Goal: Information Seeking & Learning: Find contact information

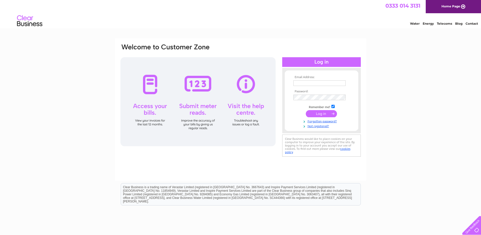
type input "sara.poskitt@lomot.co.uk"
click at [323, 115] on input "submit" at bounding box center [321, 113] width 31 height 7
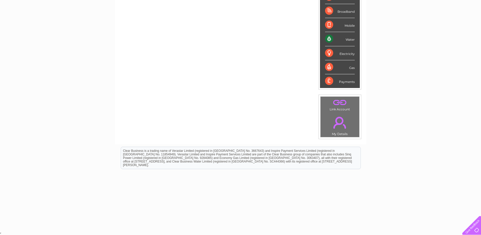
scroll to position [4, 0]
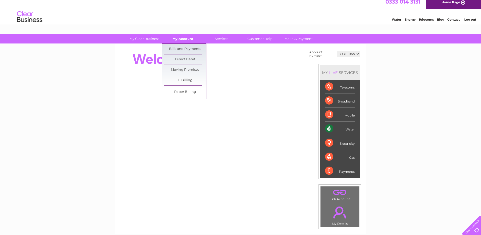
click at [189, 38] on link "My Account" at bounding box center [183, 38] width 42 height 9
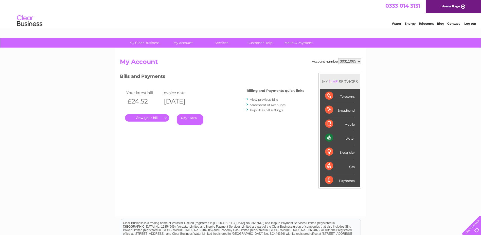
click at [189, 120] on link "Pay Here" at bounding box center [190, 119] width 27 height 11
click at [280, 105] on link "Statement of Accounts" at bounding box center [268, 105] width 36 height 4
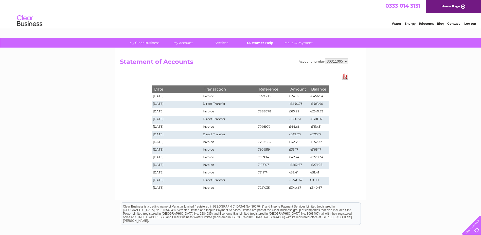
click at [264, 44] on link "Customer Help" at bounding box center [260, 42] width 42 height 9
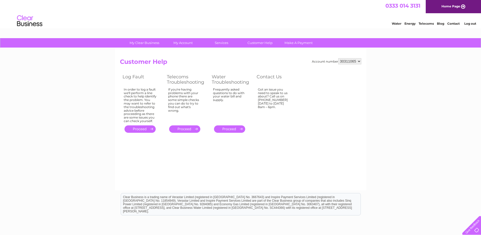
click at [474, 224] on div at bounding box center [471, 223] width 21 height 21
click at [451, 23] on link "Contact" at bounding box center [454, 24] width 12 height 4
drag, startPoint x: 341, startPoint y: 62, endPoint x: 353, endPoint y: 62, distance: 12.2
click at [353, 62] on select "30311065" at bounding box center [350, 61] width 23 height 6
click at [339, 58] on select "30311065" at bounding box center [350, 61] width 23 height 6
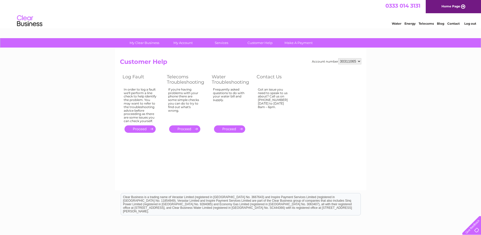
drag, startPoint x: 348, startPoint y: 62, endPoint x: 313, endPoint y: 133, distance: 79.0
click at [312, 133] on div "Account number 30311065 Customer Help Log Fault Telecoms Troubleshooting Water …" at bounding box center [241, 96] width 242 height 76
